Goal: Transaction & Acquisition: Purchase product/service

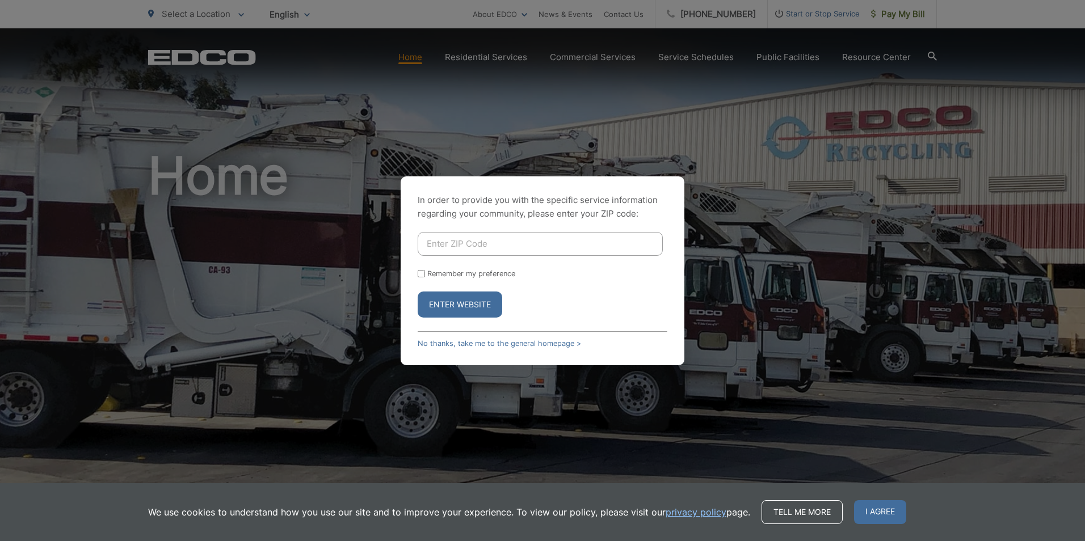
click at [464, 305] on button "Enter Website" at bounding box center [459, 305] width 85 height 26
click at [435, 298] on button "Enter Website" at bounding box center [459, 305] width 85 height 26
click at [454, 246] on input "Enter ZIP Code" at bounding box center [539, 244] width 245 height 24
type input "85364"
click at [424, 274] on input "Remember my preference" at bounding box center [420, 273] width 7 height 7
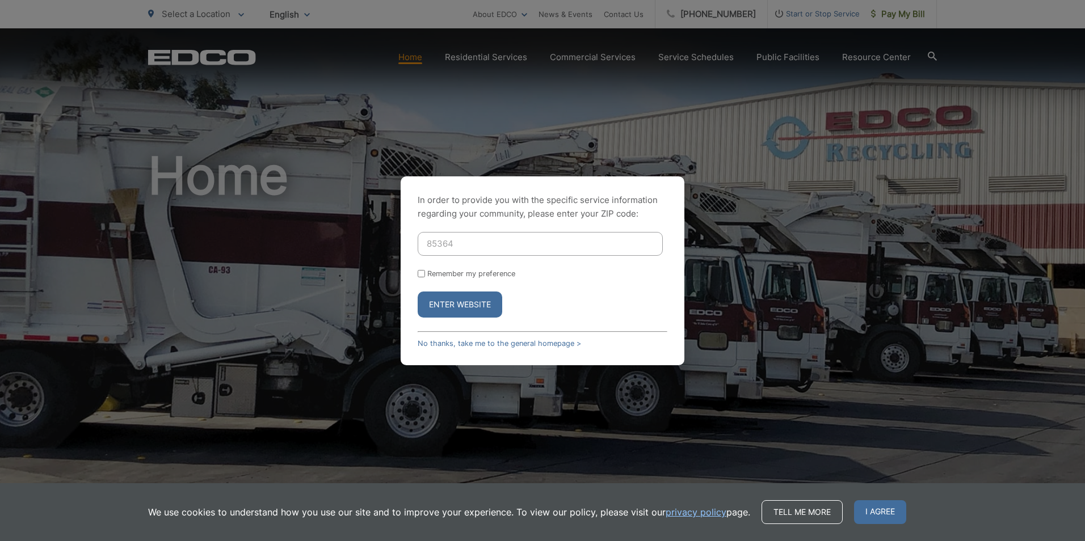
checkbox input "true"
click at [434, 301] on button "Enter Website" at bounding box center [459, 305] width 85 height 26
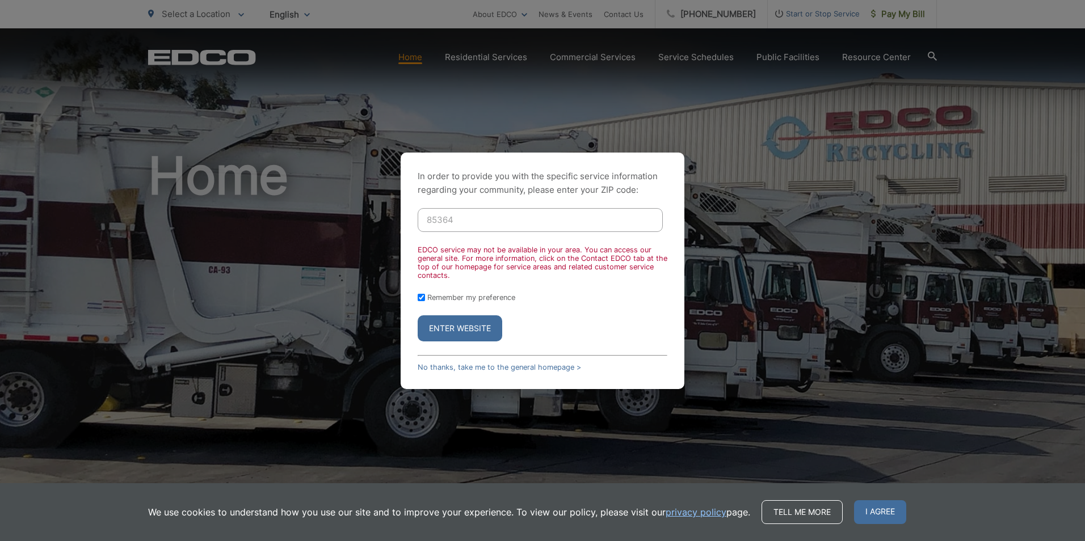
click at [345, 237] on div "In order to provide you with the specific service information regarding your co…" at bounding box center [542, 270] width 1085 height 541
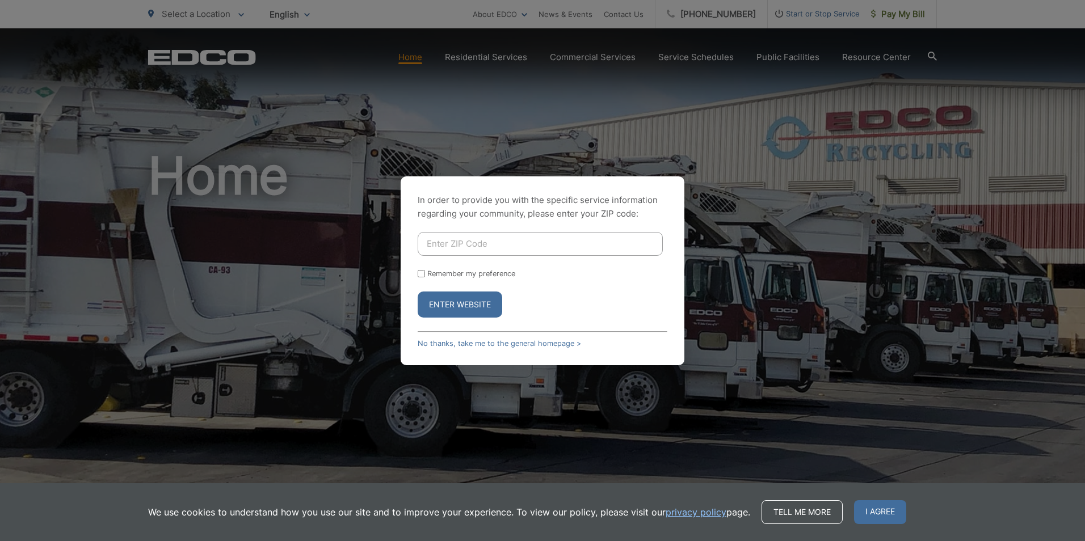
click at [467, 348] on div "In order to provide you with the specific service information regarding your co…" at bounding box center [542, 270] width 284 height 189
click at [472, 344] on link "No thanks, take me to the general homepage >" at bounding box center [498, 343] width 163 height 9
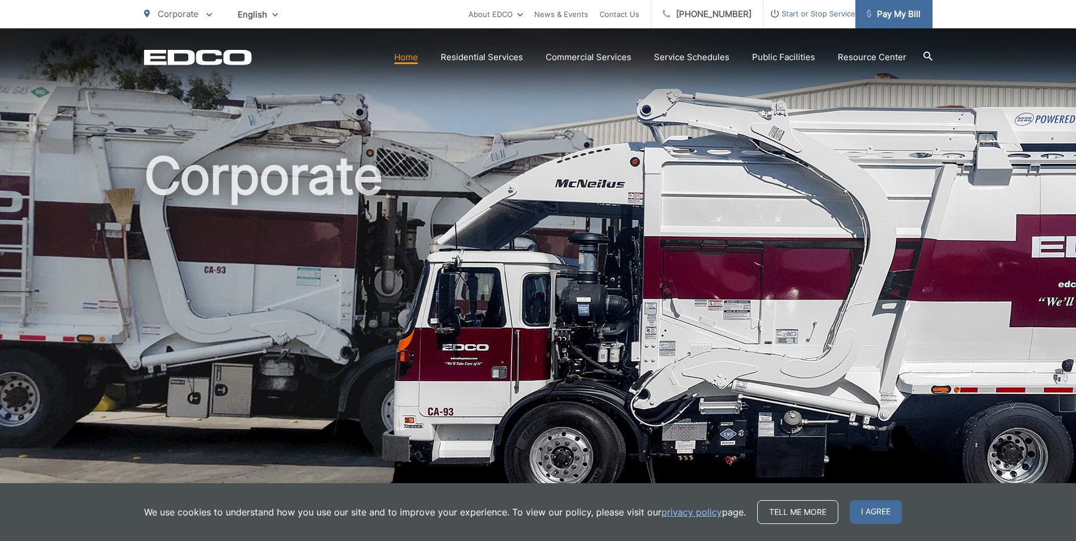
click at [891, 12] on span "Pay My Bill" at bounding box center [894, 14] width 54 height 14
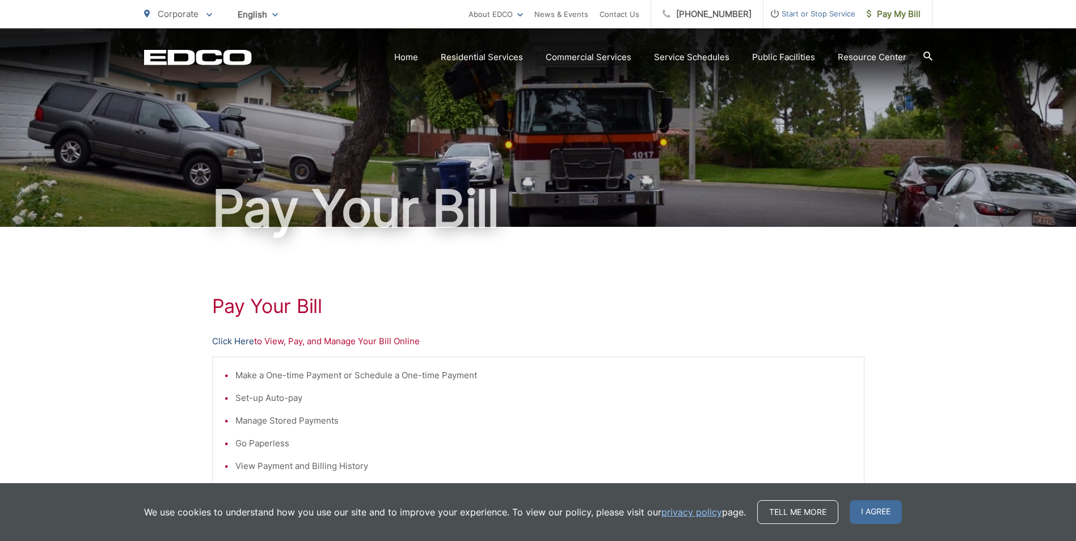
click at [227, 339] on link "Click Here" at bounding box center [233, 342] width 42 height 14
